Goal: Task Accomplishment & Management: Manage account settings

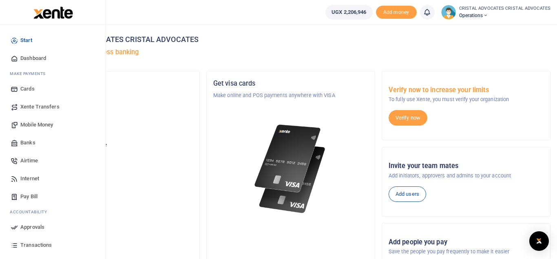
click at [44, 127] on span "Mobile Money" at bounding box center [36, 125] width 33 height 8
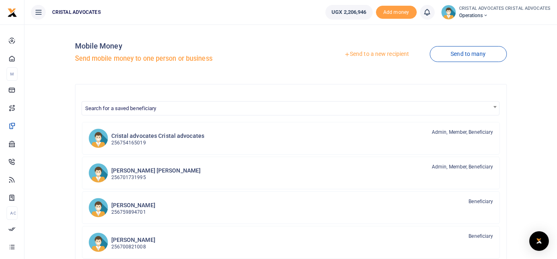
click at [386, 54] on link "Send to a new recipient" at bounding box center [377, 54] width 107 height 15
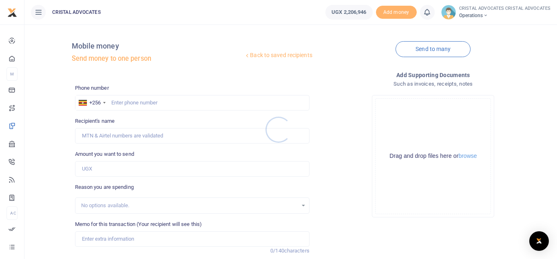
click at [143, 100] on div at bounding box center [278, 129] width 557 height 259
click at [124, 101] on input "text" at bounding box center [192, 103] width 235 height 16
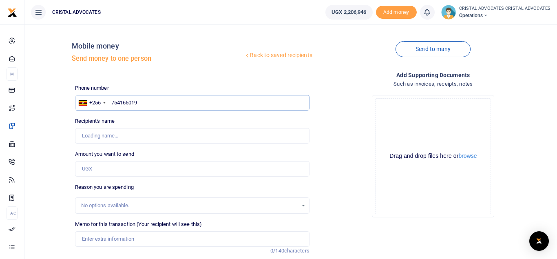
type input "754165019"
click at [87, 173] on input "Amount you want to send" at bounding box center [192, 169] width 235 height 16
type input "23"
type input "[PERSON_NAME]"
type input "230,102"
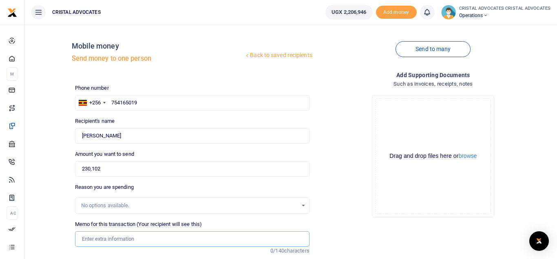
click at [124, 241] on input "Memo for this transaction (Your recipient will see this)" at bounding box center [192, 239] width 235 height 16
paste input "2 BOXES OF PAPERS 90,000=180,000/= 4 PKTS HIGHLIGHTERS 36000 1 BOXES 25000/= 4 …"
drag, startPoint x: 129, startPoint y: 239, endPoint x: 90, endPoint y: 238, distance: 38.4
click at [90, 238] on input "2 BOXES OF PAPERS 90,000=180,000/= 4 PKTS HIGHLIGHTERS 36000 1 BOXES 25000/= 4 …" at bounding box center [192, 239] width 235 height 16
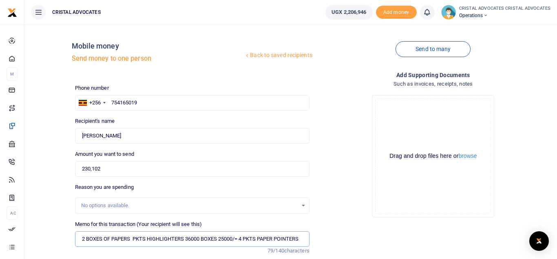
scroll to position [0, 0]
click at [226, 239] on input "2 BOXES OF PAPERS PKTS HIGHLIGHTERS BOXES 25000/= 4 PKTS PAPER POINTERS" at bounding box center [192, 239] width 235 height 16
click at [85, 238] on input "2 BOXES OF PAPERS PKTS HIGHLIGHTERS BOXES PKTS PAPER POINTERS" at bounding box center [192, 239] width 235 height 16
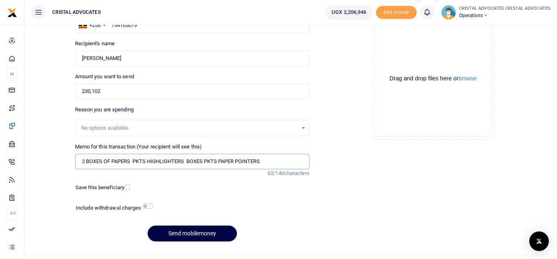
scroll to position [94, 0]
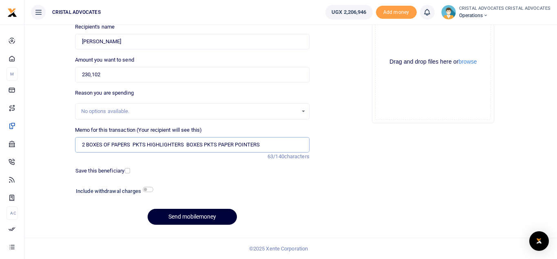
type input "2 BOXES OF PAPERS PKTS HIGHLIGHTERS BOXES PKTS PAPER POINTERS"
click at [182, 214] on button "Send mobilemoney" at bounding box center [192, 217] width 89 height 16
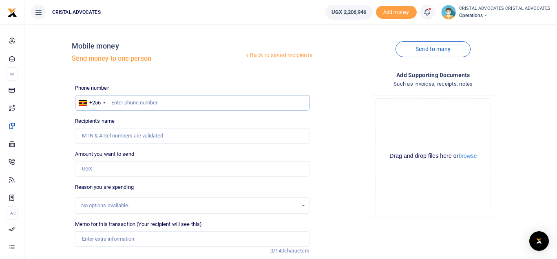
click at [137, 104] on input "text" at bounding box center [192, 103] width 235 height 16
type input "773767592"
type input "Simon Peter Senkungu"
type input "773767592"
click at [110, 169] on input "Amount you want to send" at bounding box center [192, 169] width 235 height 16
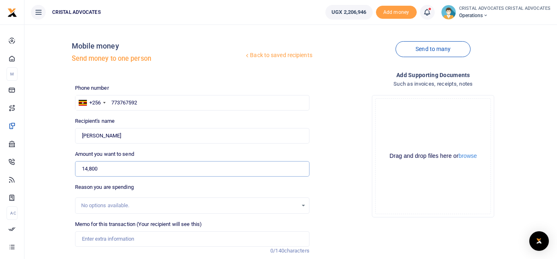
type input "14,800"
click at [136, 239] on input "Memo for this transaction (Your recipient will see this)" at bounding box center [192, 239] width 235 height 16
paste input "Commissioning an affidavit in reply, filing"
click at [167, 240] on input "Commissioning an affidavit in reply, filing" at bounding box center [192, 239] width 235 height 16
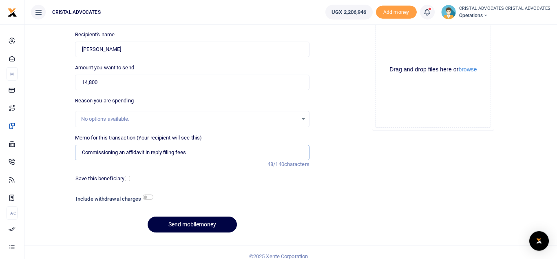
scroll to position [94, 0]
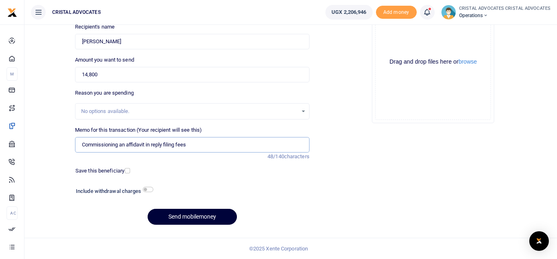
type input "Commissioning an affidavit in reply filing fees"
click at [196, 212] on button "Send mobilemoney" at bounding box center [192, 217] width 89 height 16
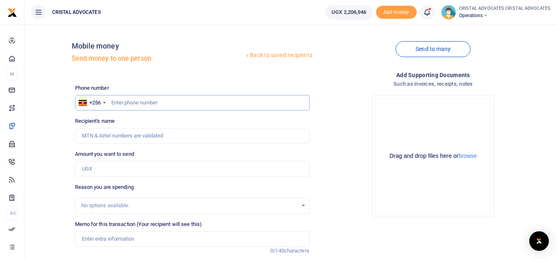
click at [189, 107] on input "text" at bounding box center [192, 103] width 235 height 16
type input "774382862"
type input "[PERSON_NAME]"
click at [158, 166] on input "Amount you want to send" at bounding box center [192, 169] width 235 height 16
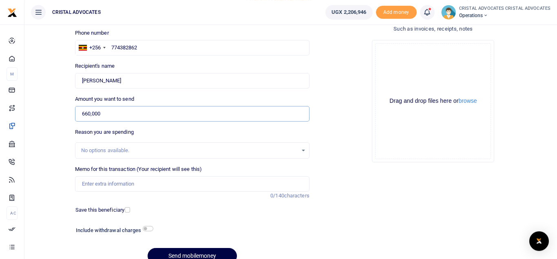
scroll to position [94, 0]
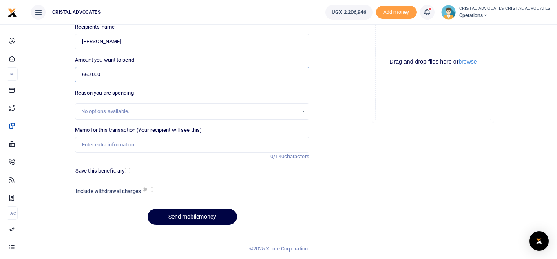
type input "660,000"
click at [150, 188] on input "checkbox" at bounding box center [148, 189] width 11 height 5
checkbox input "true"
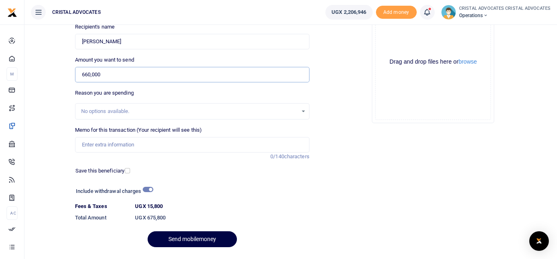
click at [85, 76] on input "660,000" at bounding box center [192, 75] width 235 height 16
type input "0"
type input "200,000"
click at [149, 189] on input "checkbox" at bounding box center [148, 189] width 11 height 5
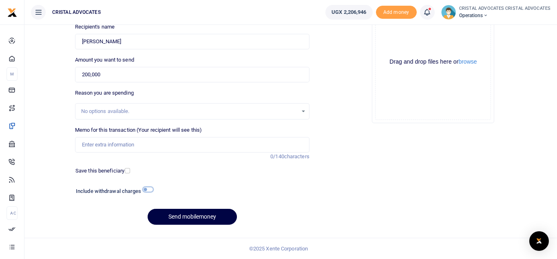
click at [149, 189] on input "checkbox" at bounding box center [148, 189] width 11 height 5
checkbox input "true"
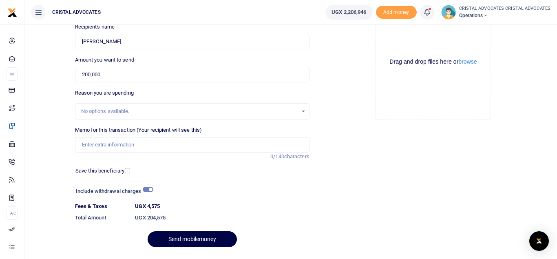
click at [315, 189] on div "Add supporting Documents Such as invoices, receipts, notes Drop your files here…" at bounding box center [433, 115] width 241 height 278
click at [425, 11] on icon at bounding box center [427, 12] width 8 height 9
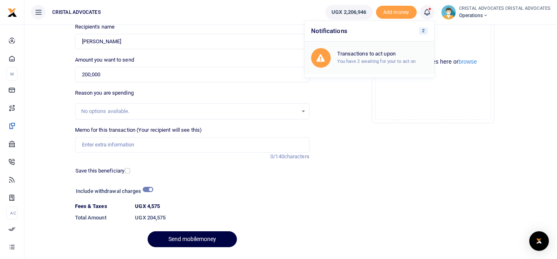
click at [378, 53] on h6 "Transactions to act upon" at bounding box center [382, 54] width 91 height 7
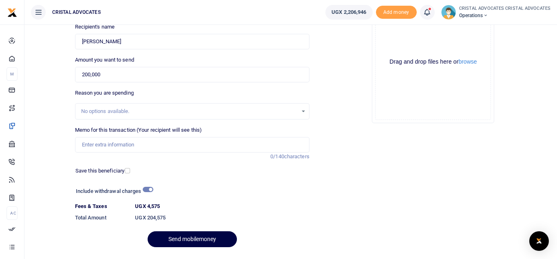
click at [378, 53] on div "Drag and drop files here or browse Powered by Uppy" at bounding box center [433, 62] width 116 height 116
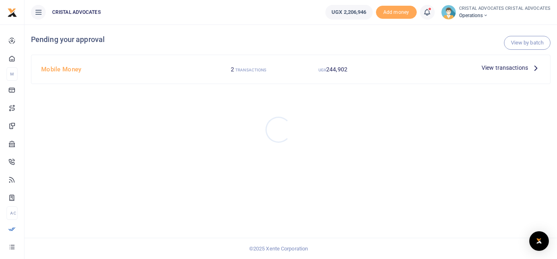
click at [504, 66] on div at bounding box center [278, 129] width 557 height 259
click at [504, 66] on span "View transactions" at bounding box center [505, 67] width 47 height 9
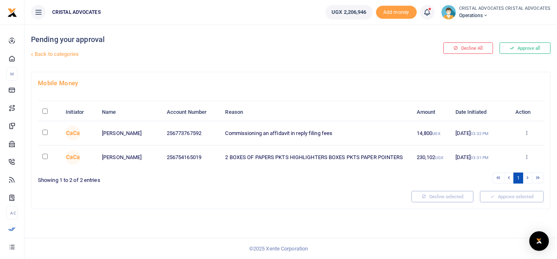
click at [534, 46] on button "Approve all" at bounding box center [525, 47] width 51 height 11
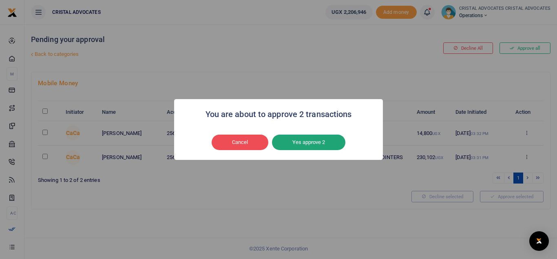
click at [328, 144] on button "Yes approve 2" at bounding box center [308, 143] width 73 height 16
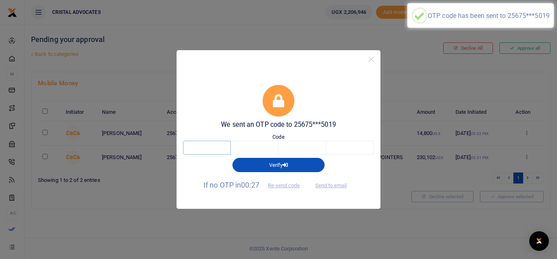
click at [215, 147] on input "text" at bounding box center [207, 148] width 48 height 14
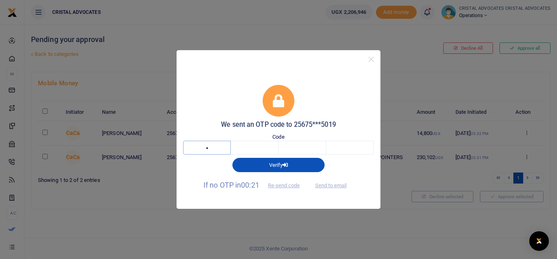
type input "3"
type input "9"
type input "4"
type input "7"
